Goal: Information Seeking & Learning: Understand process/instructions

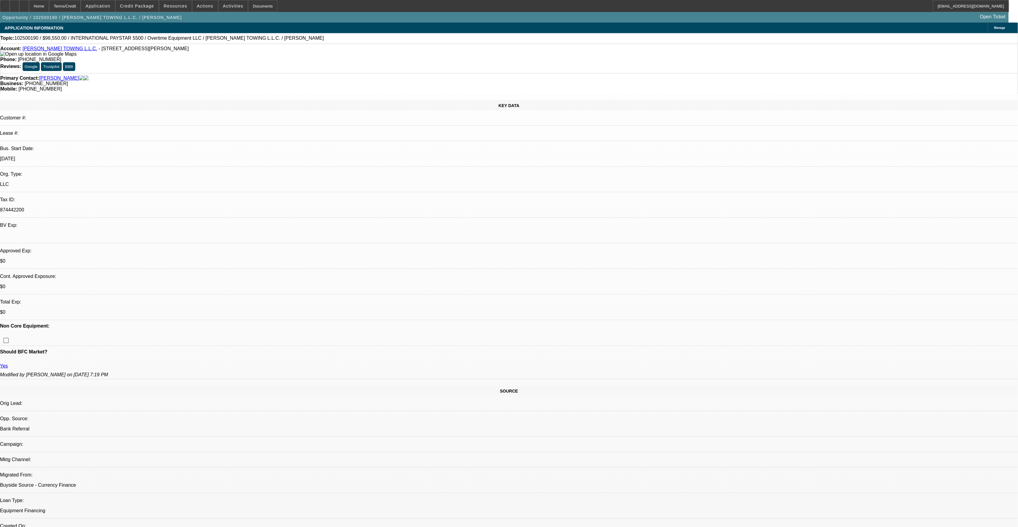
select select "0.1"
select select "2"
select select "0"
select select "6"
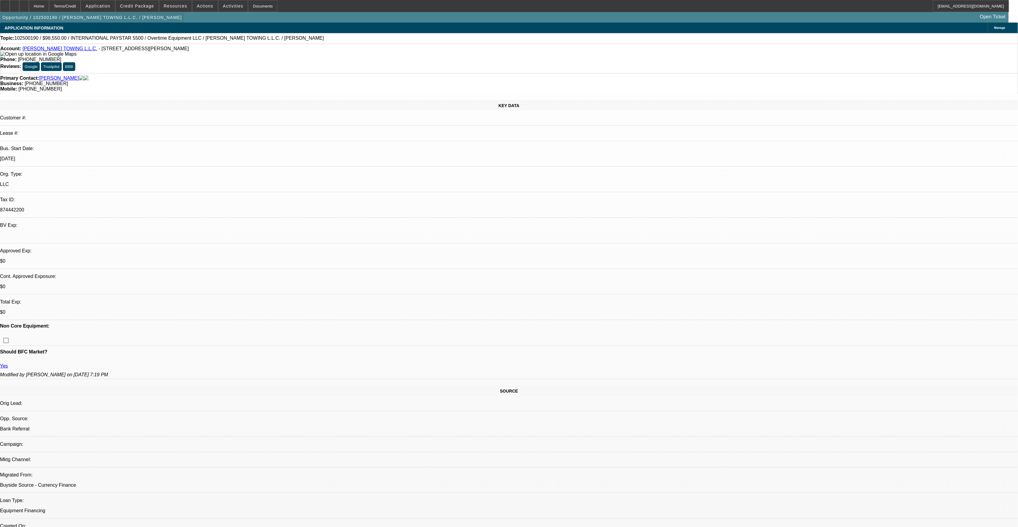
click at [104, 21] on span "button" at bounding box center [92, 17] width 184 height 14
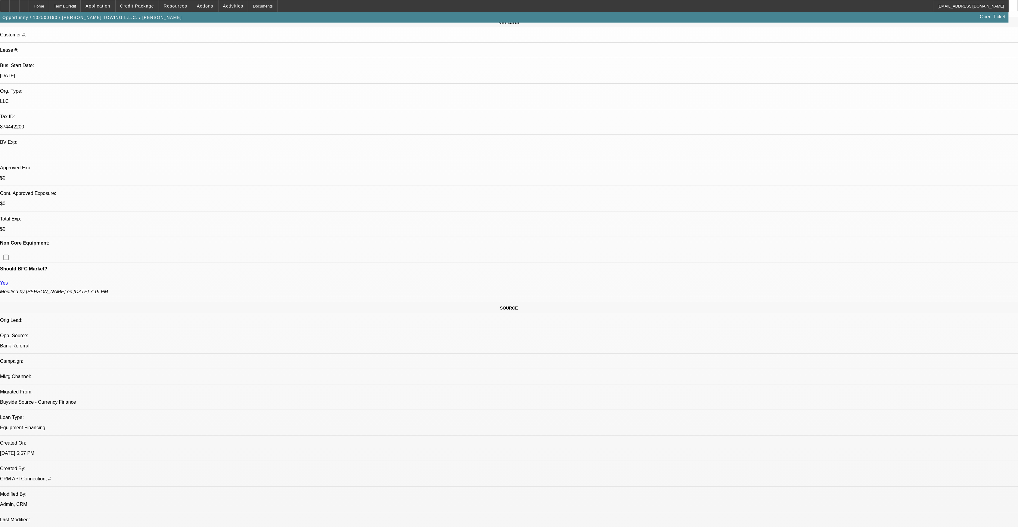
scroll to position [120, 0]
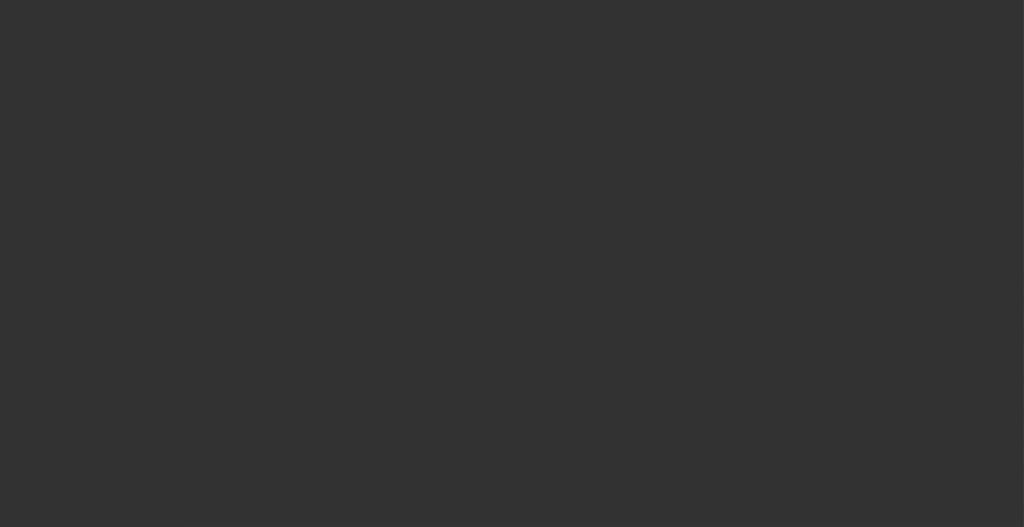
select select "0.1"
select select "2"
select select "0"
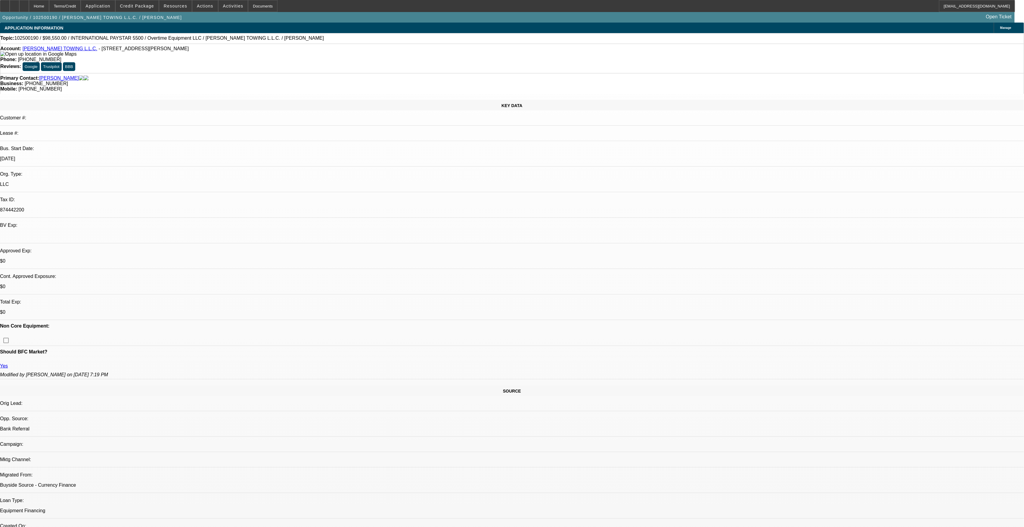
select select "1"
select select "2"
select select "6"
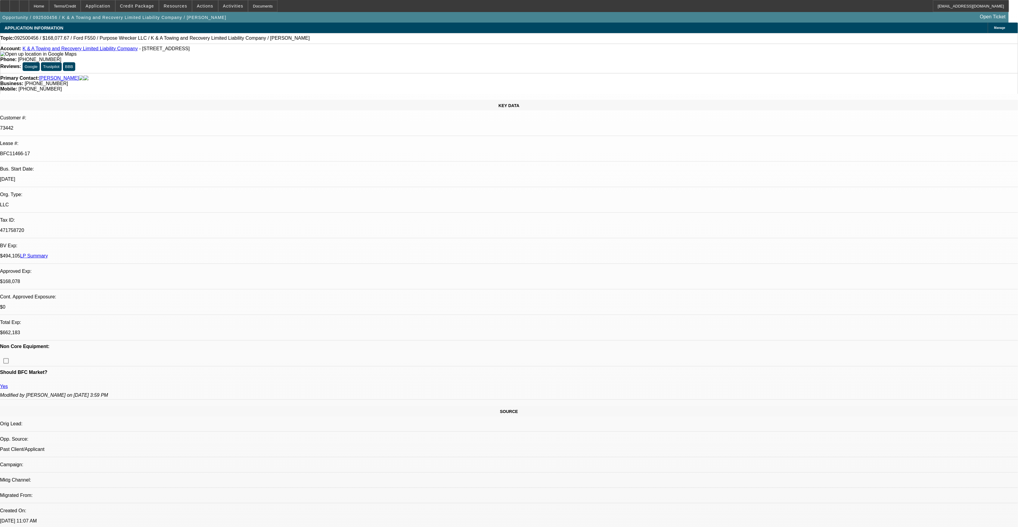
select select "0"
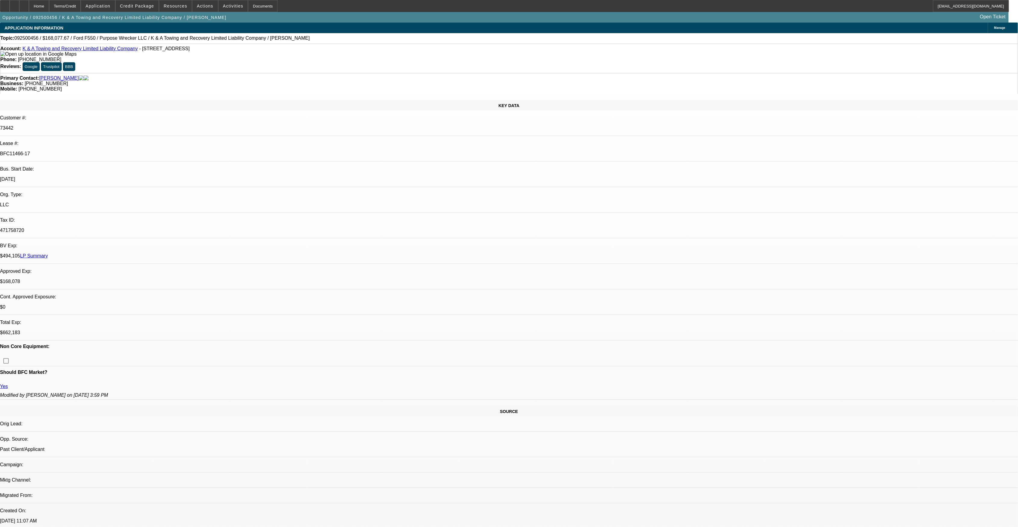
select select "0"
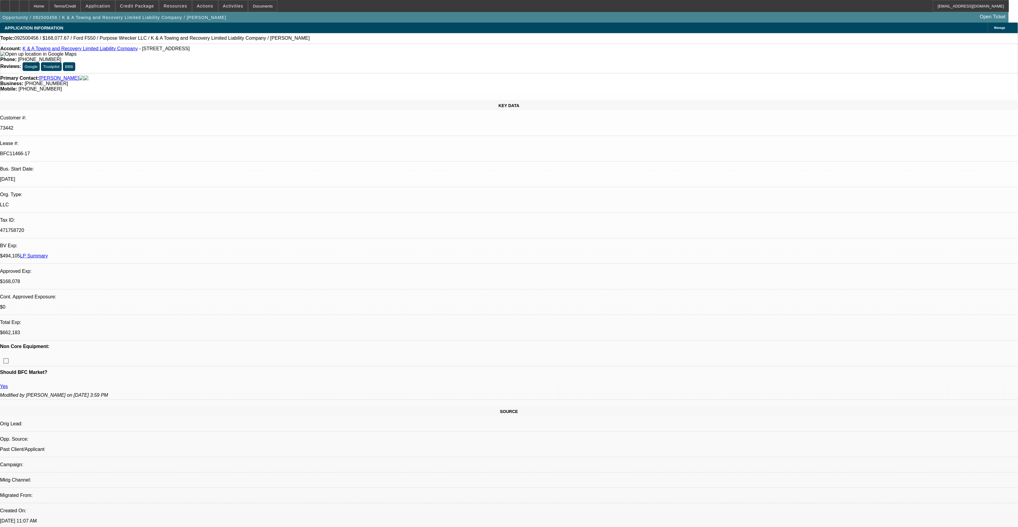
select select "0"
select select "1"
select select "6"
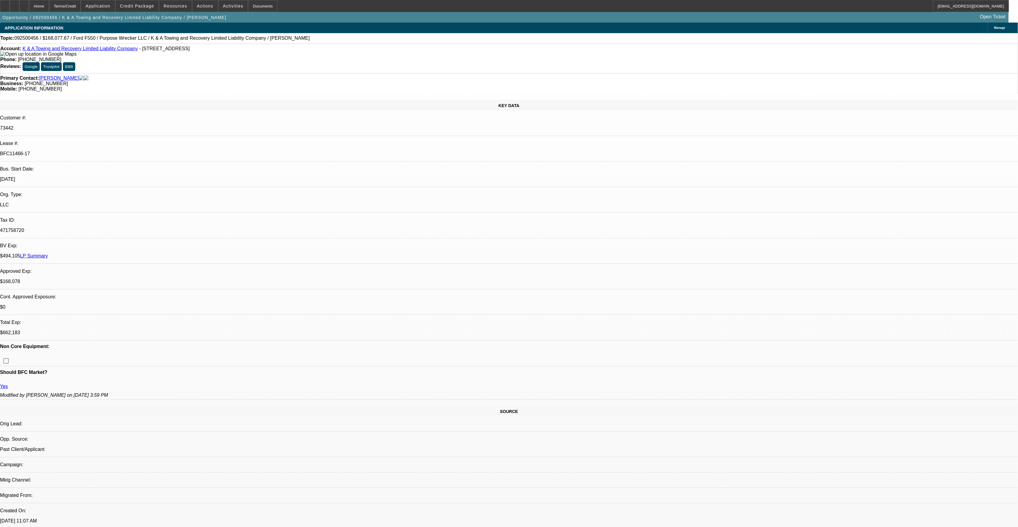
select select "1"
select select "2"
select select "6"
select select "1"
select select "2"
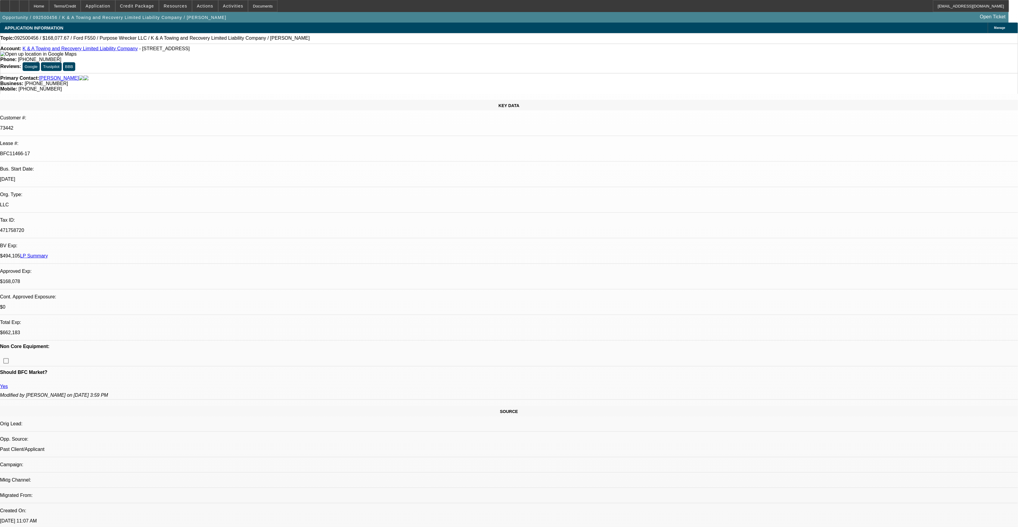
select select "6"
select select "1"
select select "2"
select select "6"
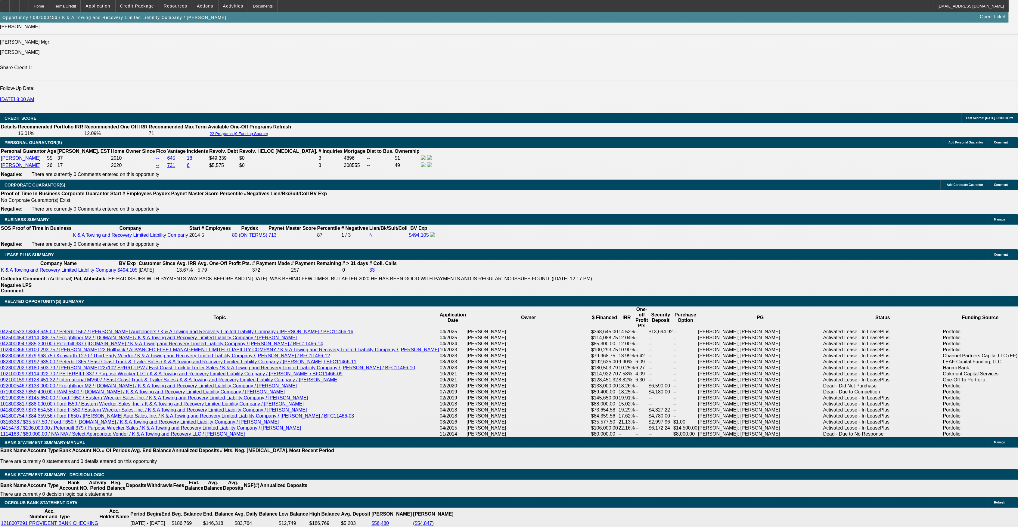
scroll to position [883, 0]
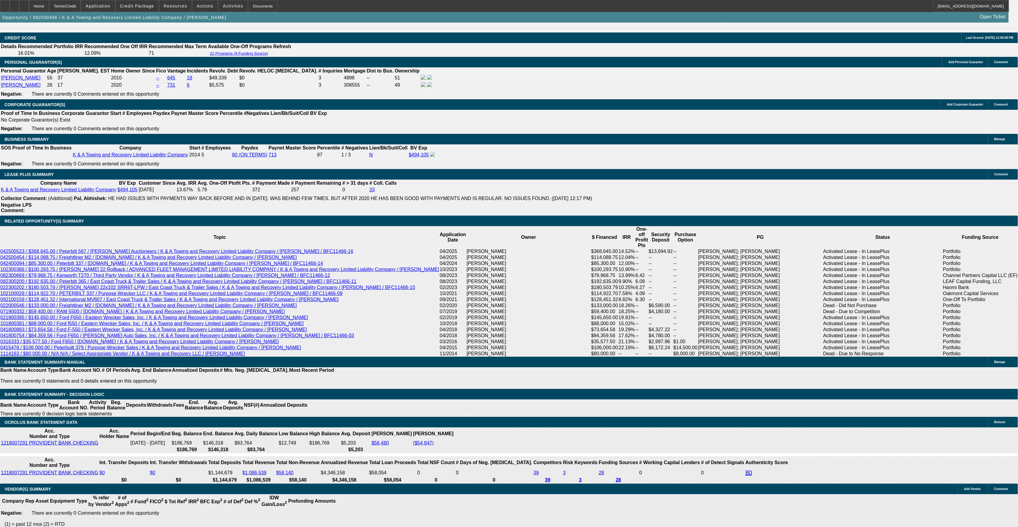
drag, startPoint x: 353, startPoint y: 479, endPoint x: 357, endPoint y: 472, distance: 7.4
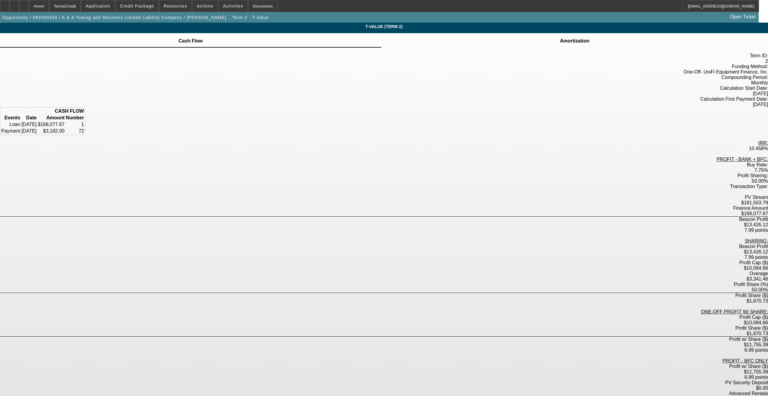
click at [474, 194] on div "PV Stream $181,503.79" at bounding box center [384, 199] width 768 height 11
click at [234, 231] on div "Term ID: 2 Funding Method: One-Off - UniFi Equipment Finance, Inc. Compounding …" at bounding box center [384, 291] width 768 height 487
click at [557, 205] on div "Term ID: 2 Funding Method: One-Off - UniFi Equipment Finance, Inc. Compounding …" at bounding box center [384, 291] width 768 height 487
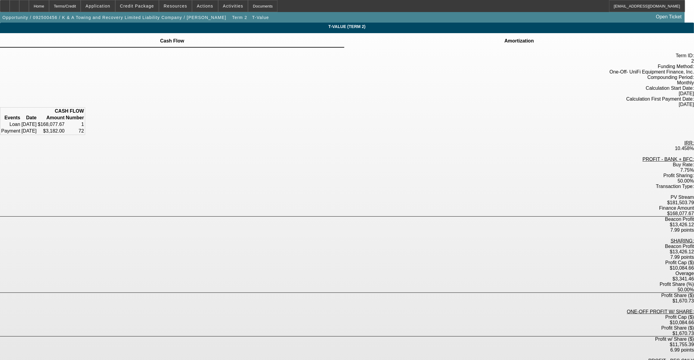
scroll to position [17, 0]
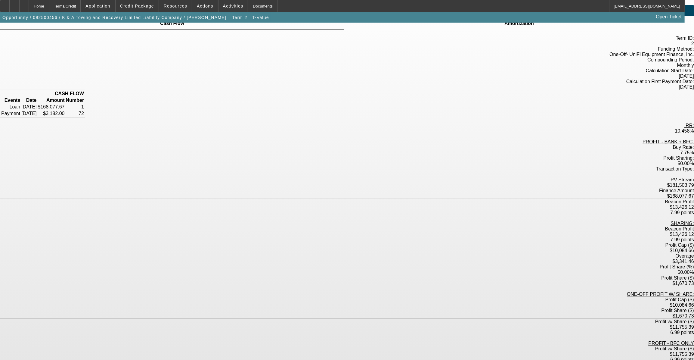
drag, startPoint x: 376, startPoint y: 289, endPoint x: 401, endPoint y: 295, distance: 25.3
click at [401, 295] on div "Term ID: 2 Funding Method: One-Off - UniFi Equipment Finance, Inc. Compounding …" at bounding box center [347, 276] width 694 height 481
drag, startPoint x: 401, startPoint y: 295, endPoint x: 387, endPoint y: 300, distance: 14.4
click at [387, 300] on div "Term ID: 2 Funding Method: One-Off - UniFi Equipment Finance, Inc. Compounding …" at bounding box center [347, 276] width 694 height 481
drag, startPoint x: 345, startPoint y: 197, endPoint x: 362, endPoint y: 197, distance: 16.9
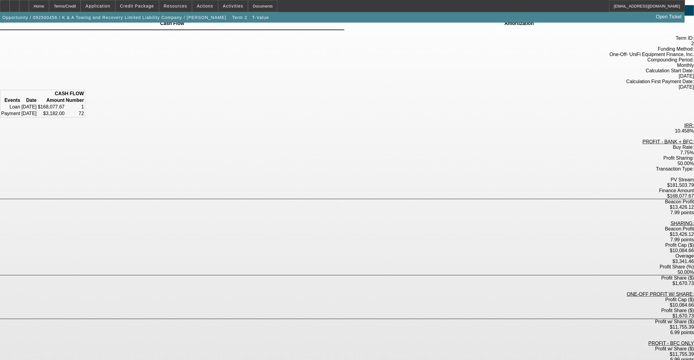
click at [362, 269] on div "50.00%" at bounding box center [347, 272] width 694 height 6
drag, startPoint x: 362, startPoint y: 197, endPoint x: 347, endPoint y: 178, distance: 25.1
click at [347, 232] on div "$13,426.12" at bounding box center [347, 234] width 694 height 5
drag, startPoint x: 339, startPoint y: 165, endPoint x: 361, endPoint y: 164, distance: 22.6
click at [361, 204] on div "$13,426.12" at bounding box center [347, 206] width 694 height 5
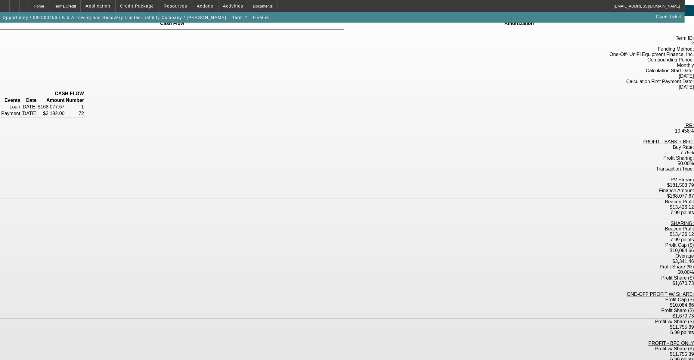
drag, startPoint x: 361, startPoint y: 164, endPoint x: 356, endPoint y: 165, distance: 5.8
click at [356, 204] on div "$13,426.12" at bounding box center [347, 206] width 694 height 5
drag, startPoint x: 339, startPoint y: 187, endPoint x: 361, endPoint y: 187, distance: 22.3
click at [670, 248] on label "$10,084.66" at bounding box center [682, 250] width 24 height 5
drag, startPoint x: 361, startPoint y: 187, endPoint x: 411, endPoint y: 194, distance: 50.2
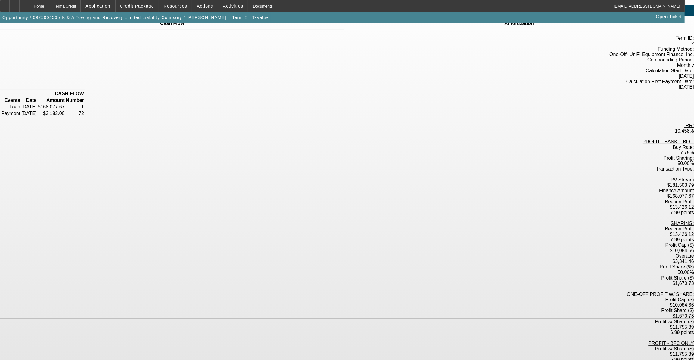
click at [411, 253] on div "Overage $3,341.46" at bounding box center [347, 258] width 694 height 11
drag, startPoint x: 337, startPoint y: 164, endPoint x: 362, endPoint y: 164, distance: 24.4
click at [362, 204] on div "$13,426.12" at bounding box center [347, 206] width 694 height 5
drag, startPoint x: 362, startPoint y: 164, endPoint x: 361, endPoint y: 188, distance: 23.8
click at [670, 248] on label "$10,084.66" at bounding box center [682, 250] width 24 height 5
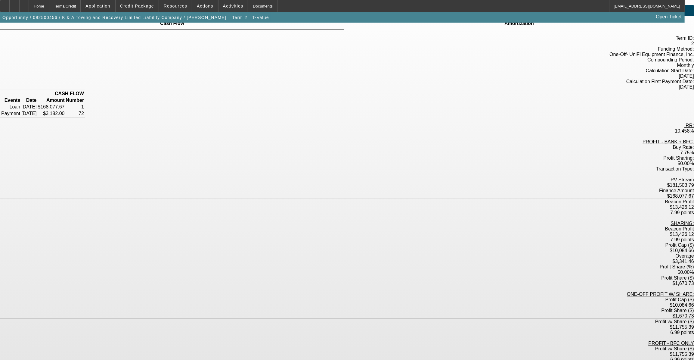
drag, startPoint x: 361, startPoint y: 188, endPoint x: 349, endPoint y: 192, distance: 12.9
click at [350, 259] on div "$3,341.46" at bounding box center [347, 261] width 694 height 5
drag, startPoint x: 343, startPoint y: 192, endPoint x: 362, endPoint y: 193, distance: 19.9
click at [362, 259] on div "$3,341.46" at bounding box center [347, 261] width 694 height 5
drag, startPoint x: 362, startPoint y: 193, endPoint x: 361, endPoint y: 204, distance: 10.9
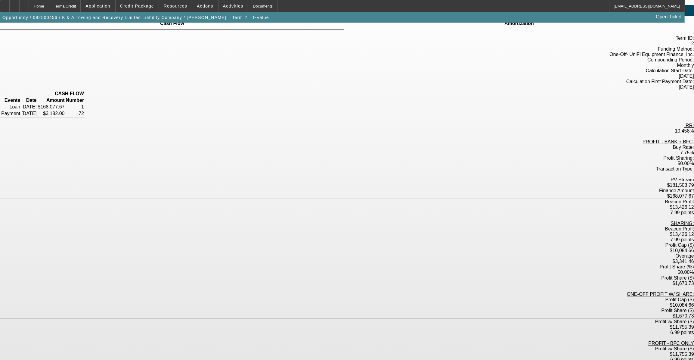
click at [361, 281] on div "$1,670.73" at bounding box center [347, 283] width 694 height 5
drag, startPoint x: 361, startPoint y: 204, endPoint x: 352, endPoint y: 220, distance: 18.2
click at [352, 302] on div "$10,084.66" at bounding box center [347, 304] width 694 height 5
drag, startPoint x: 343, startPoint y: 234, endPoint x: 400, endPoint y: 234, distance: 57.5
click at [400, 319] on div "Profit w/ Share ($) $11,755.39 6.99 points" at bounding box center [347, 327] width 694 height 16
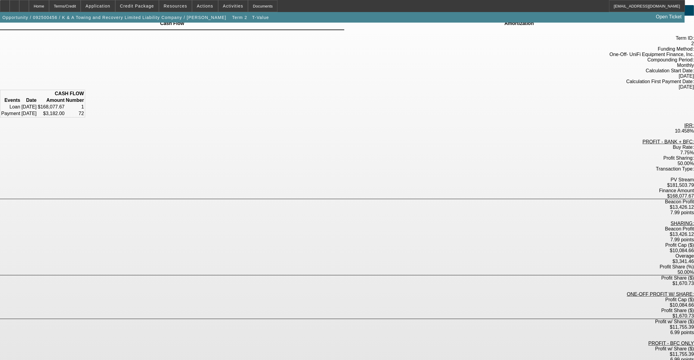
click at [340, 340] on div "PROFIT - BFC ONLY" at bounding box center [347, 342] width 694 height 5
drag, startPoint x: 342, startPoint y: 251, endPoint x: 363, endPoint y: 252, distance: 20.8
click at [363, 351] on div "$11,755.39" at bounding box center [347, 353] width 694 height 5
drag, startPoint x: 363, startPoint y: 252, endPoint x: 352, endPoint y: 261, distance: 13.9
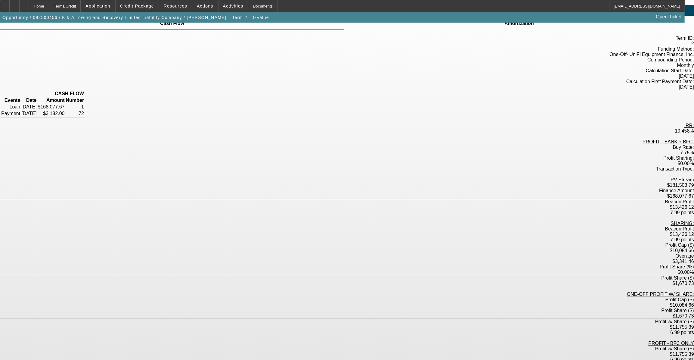
drag, startPoint x: 359, startPoint y: 235, endPoint x: 365, endPoint y: 235, distance: 6.4
click at [365, 324] on div "$11,755.39" at bounding box center [347, 326] width 694 height 5
drag, startPoint x: 365, startPoint y: 235, endPoint x: 415, endPoint y: 241, distance: 50.3
click at [415, 240] on div "PROFIT - BANK + BFC: Buy Rate: 7.75% Profit Sharing: 50.00% Transaction Type: P…" at bounding box center [347, 292] width 694 height 306
drag, startPoint x: 189, startPoint y: 16, endPoint x: 199, endPoint y: 19, distance: 10.1
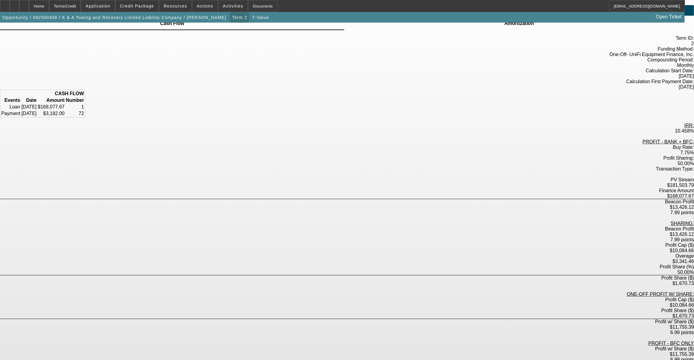
click at [232, 16] on span "Term 2" at bounding box center [239, 17] width 15 height 5
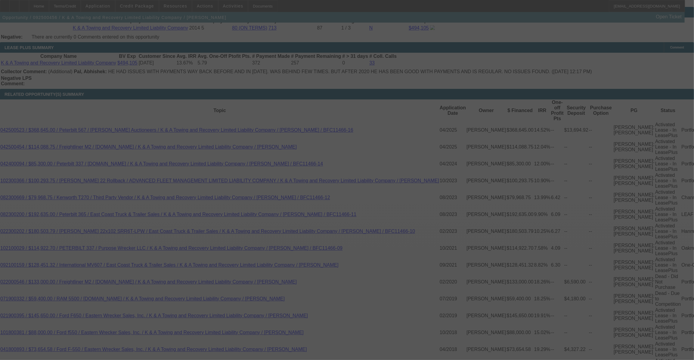
scroll to position [1008, 0]
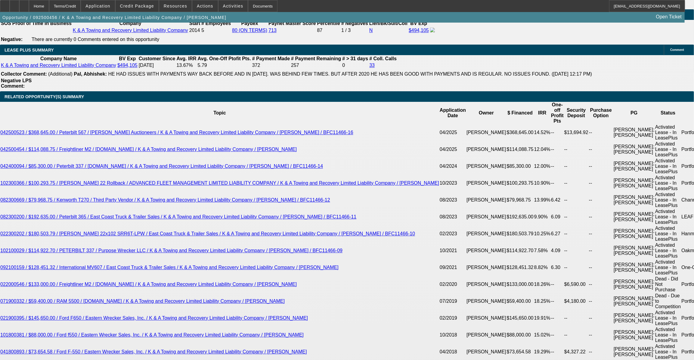
select select "0"
select select "6"
select select "0"
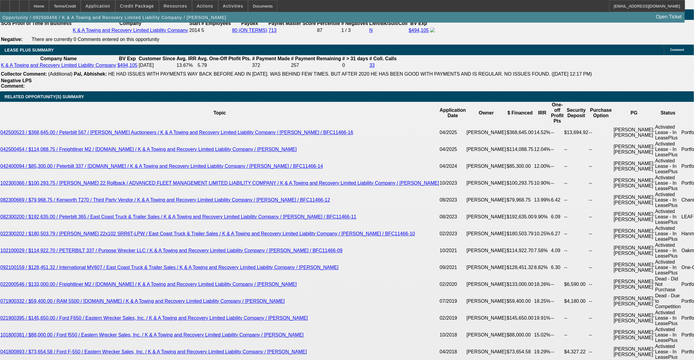
select select "0"
select select "2"
select select "0"
select select "6"
select select "0"
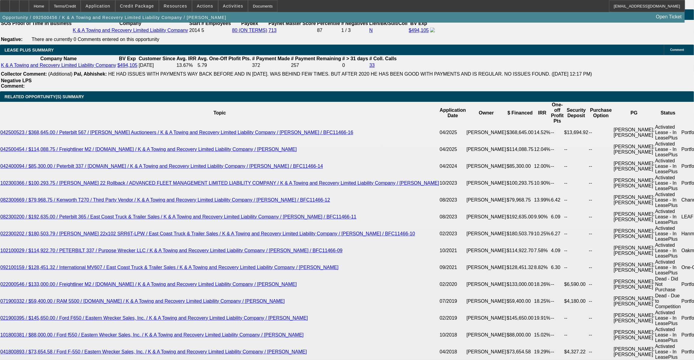
select select "0"
select select "2"
select select "0"
select select "6"
select select "0"
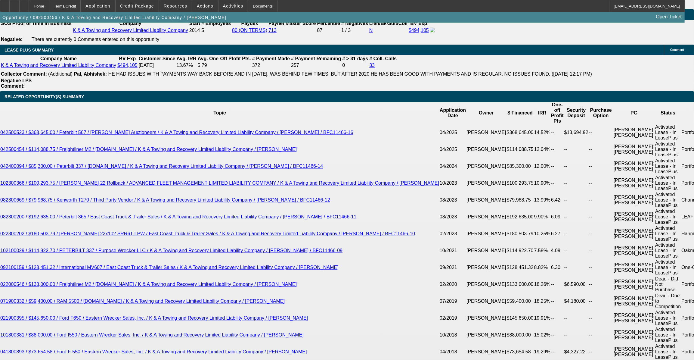
select select "0"
select select "2"
select select "0"
select select "6"
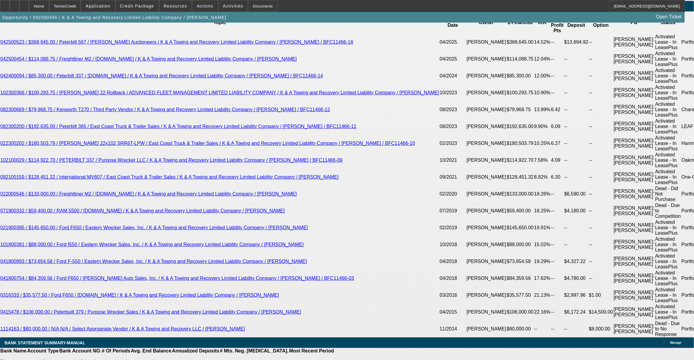
scroll to position [8, 0]
drag, startPoint x: 470, startPoint y: 251, endPoint x: 622, endPoint y: 268, distance: 152.9
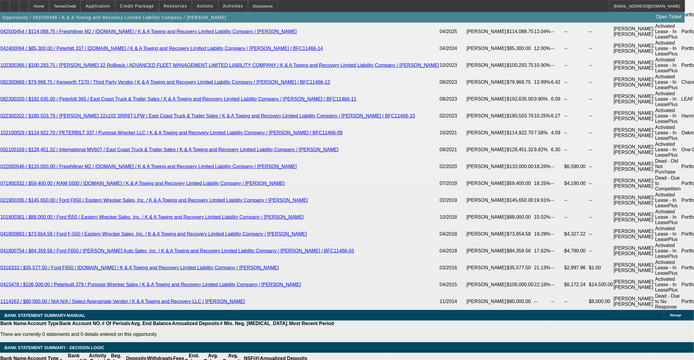
scroll to position [27, 0]
